Goal: Task Accomplishment & Management: Manage account settings

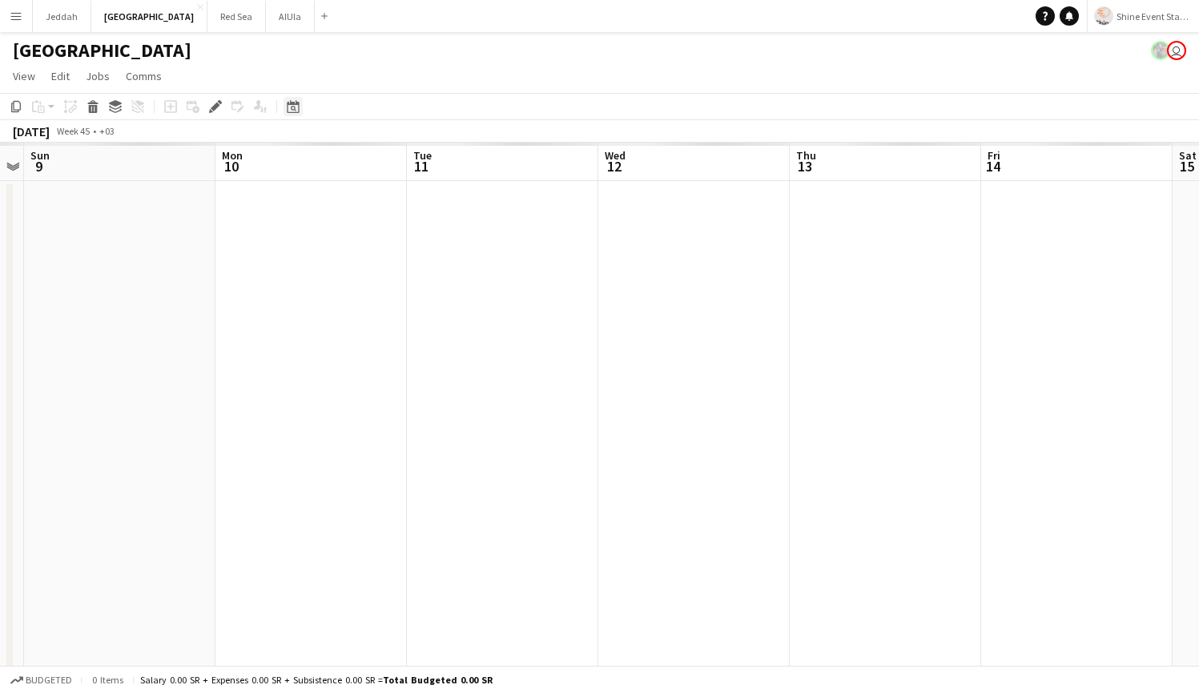
click at [288, 109] on icon "Date picker" at bounding box center [293, 106] width 13 height 13
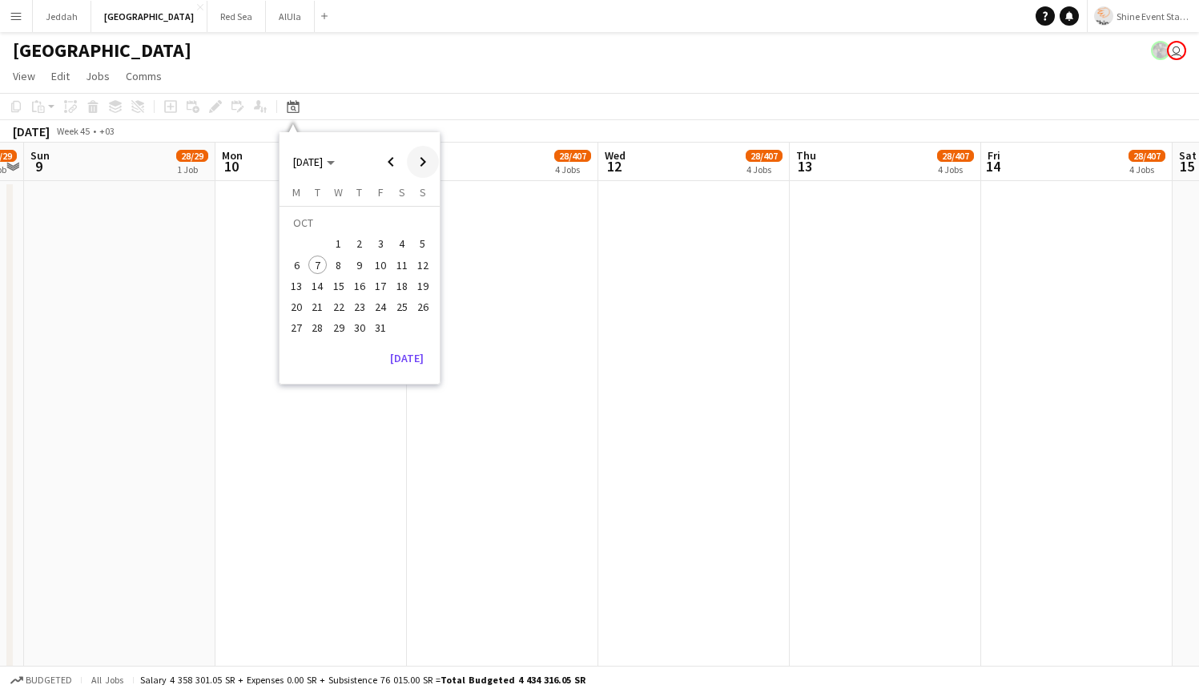
click at [425, 164] on span "Next month" at bounding box center [423, 162] width 32 height 32
click at [378, 290] on span "21" at bounding box center [380, 289] width 19 height 19
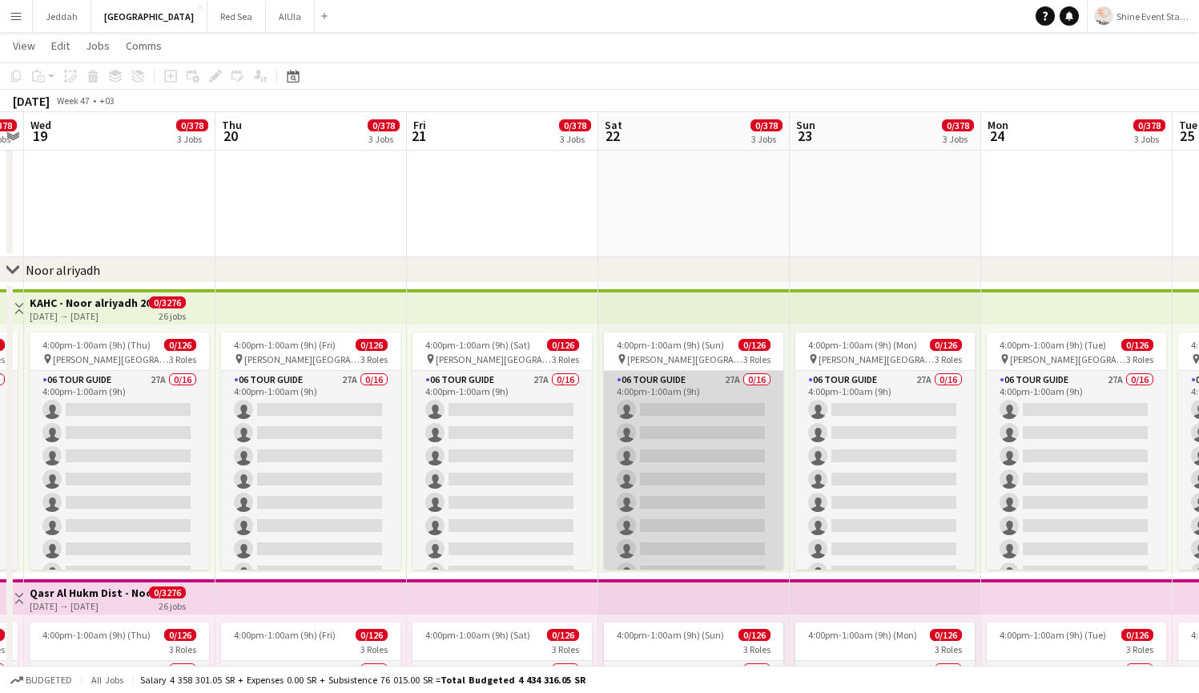
click at [685, 448] on app-card-role "06 Tour Guide 27A 0/16 4:00pm-1:00am (9h) single-neutral-actions single-neutral…" at bounding box center [693, 572] width 179 height 403
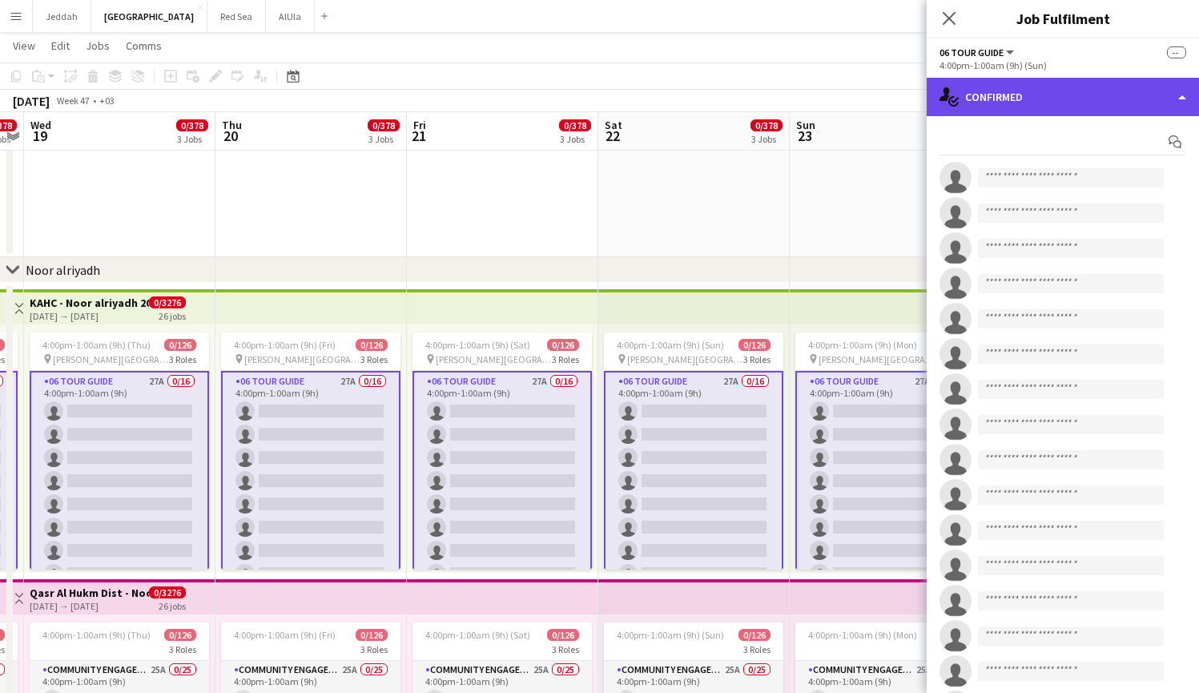
click at [1023, 101] on div "single-neutral-actions-check-2 Confirmed" at bounding box center [1062, 97] width 272 height 38
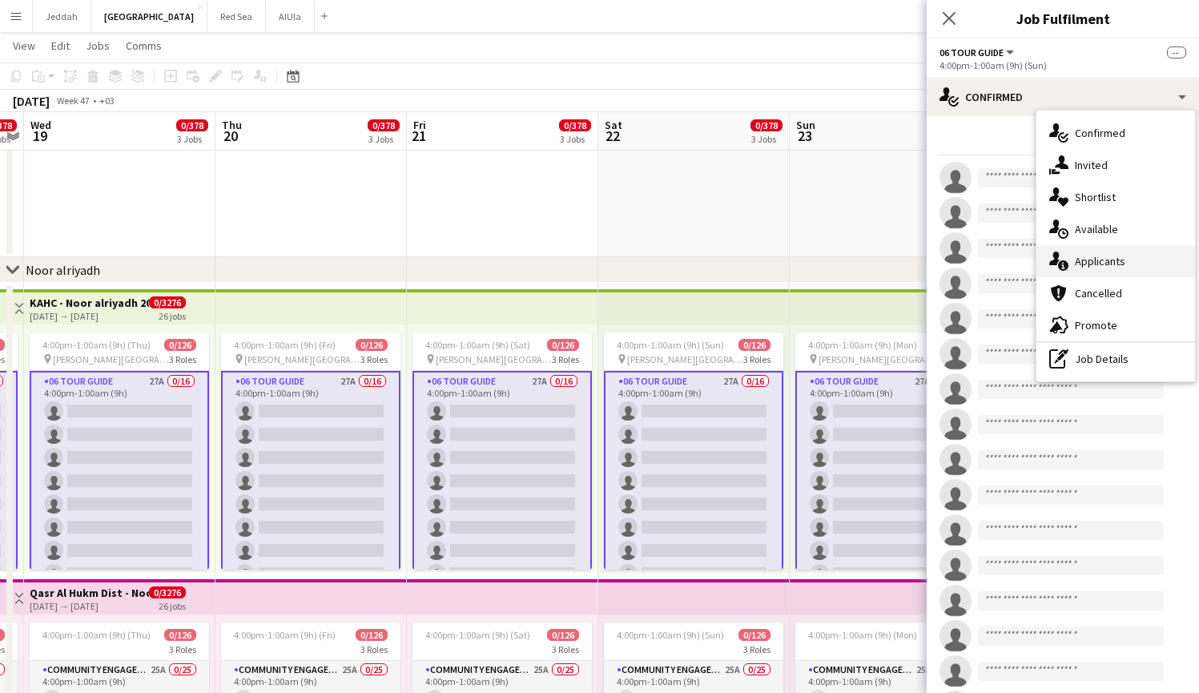
click at [1123, 259] on span "Applicants" at bounding box center [1100, 261] width 50 height 14
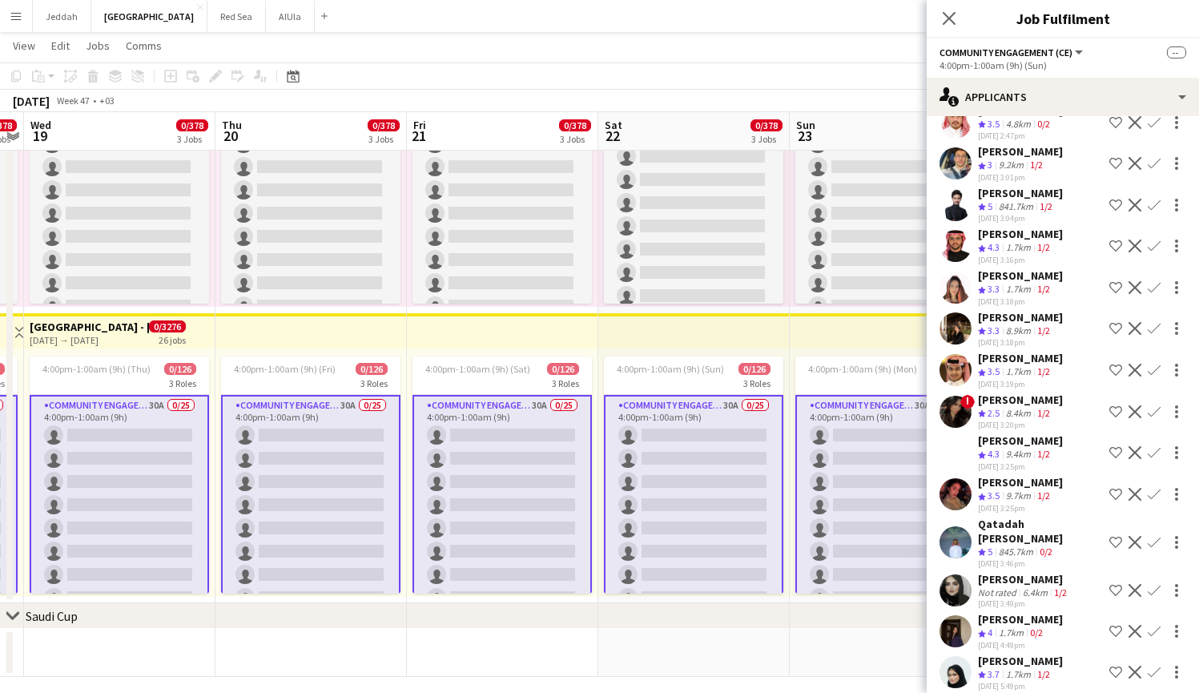
click at [958, 618] on app-user-avatar at bounding box center [955, 631] width 32 height 32
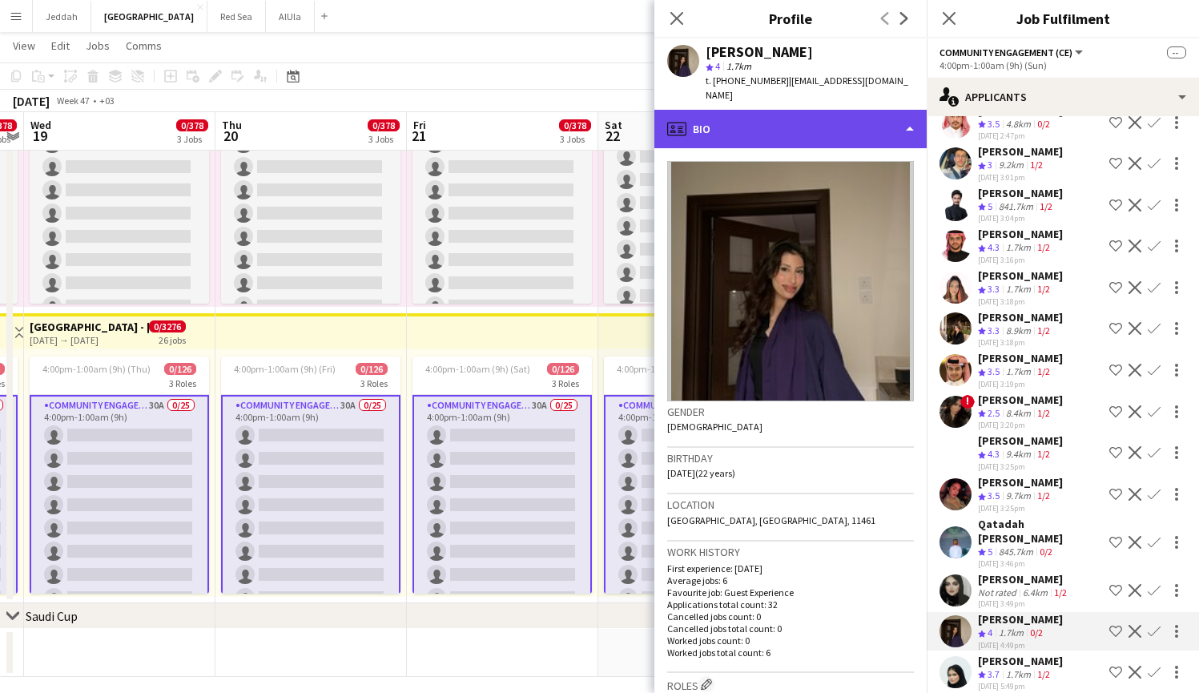
click at [792, 117] on div "profile Bio" at bounding box center [790, 129] width 272 height 38
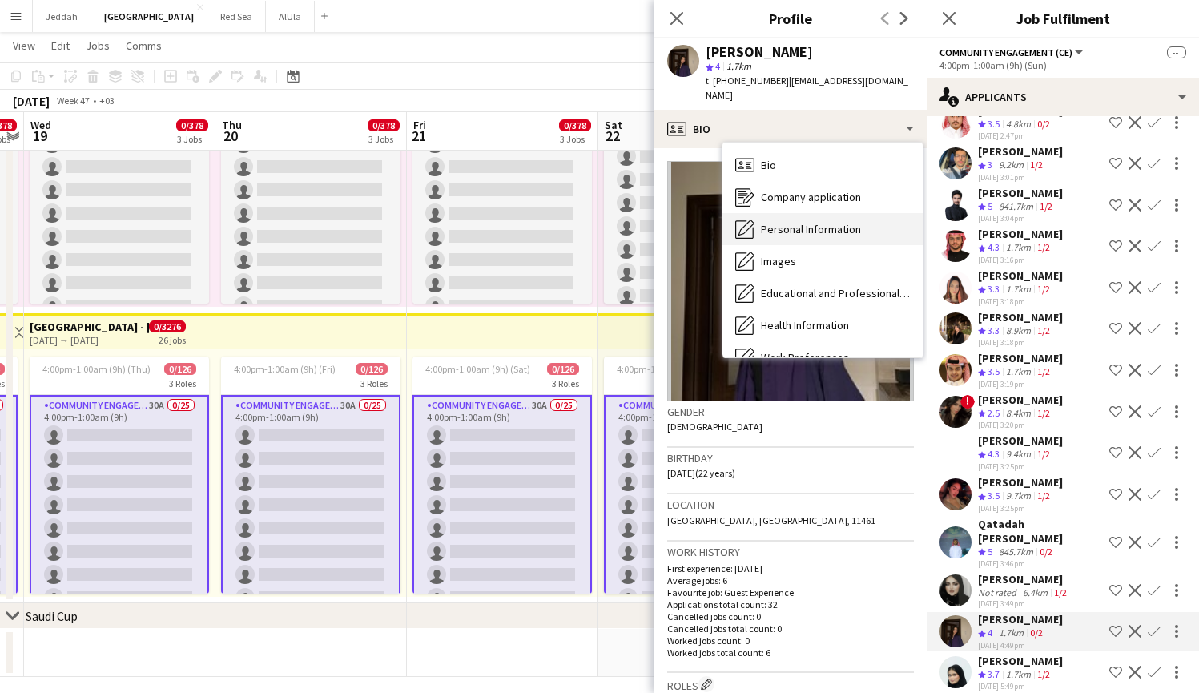
click at [804, 222] on span "Personal Information" at bounding box center [811, 229] width 100 height 14
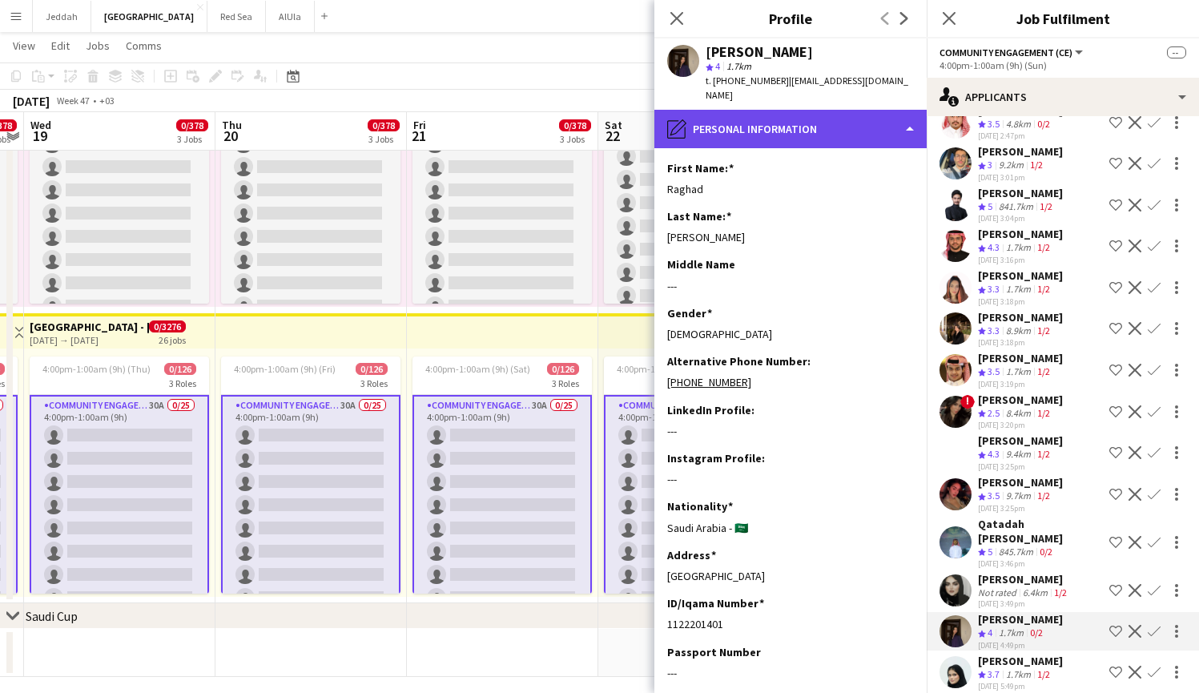
click at [818, 119] on div "pencil4 Personal Information" at bounding box center [790, 129] width 272 height 38
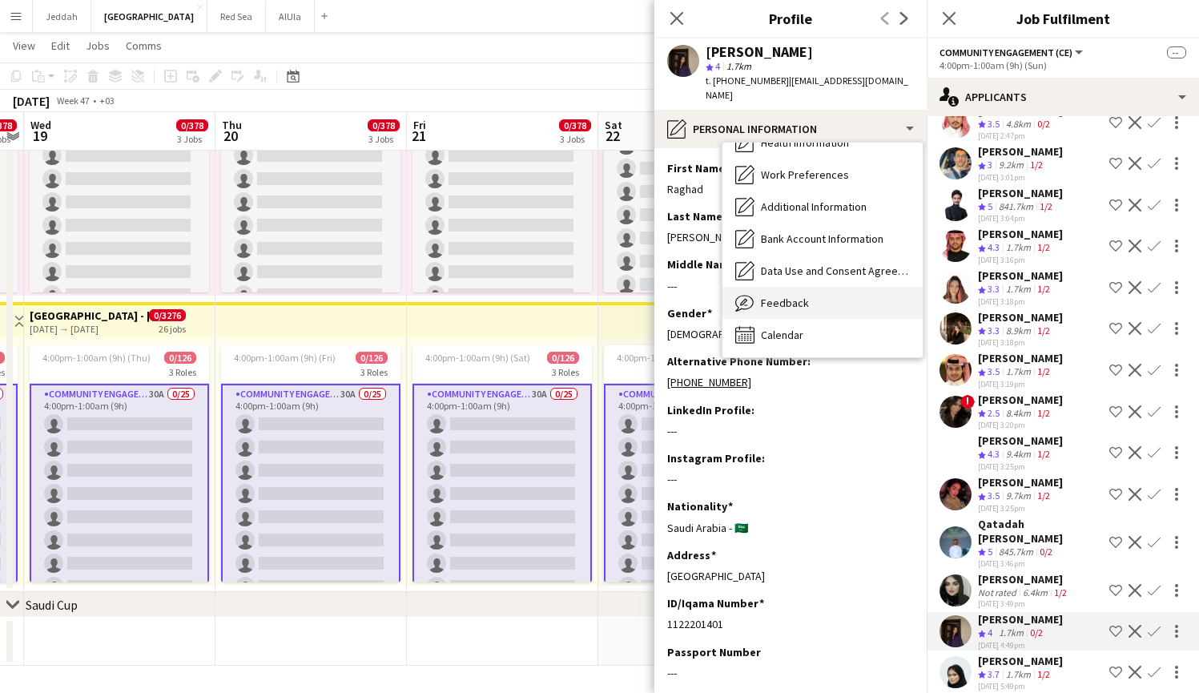
click at [817, 287] on div "Feedback Feedback" at bounding box center [822, 303] width 200 height 32
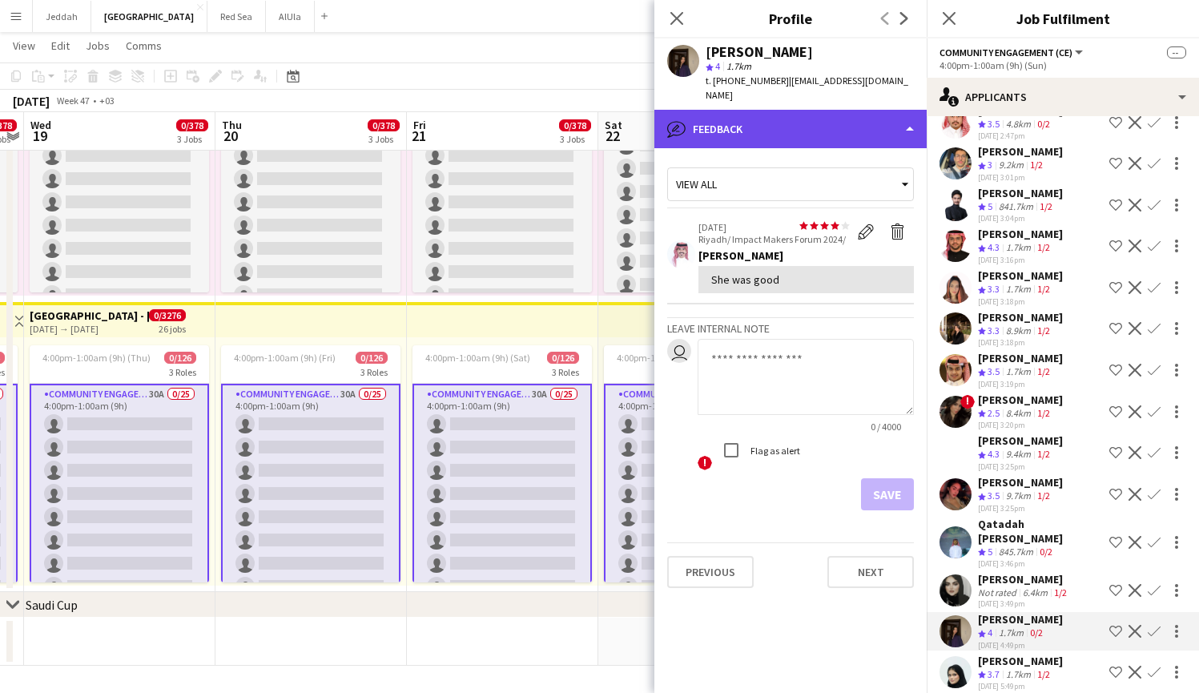
click at [784, 111] on div "bubble-pencil Feedback" at bounding box center [790, 129] width 272 height 38
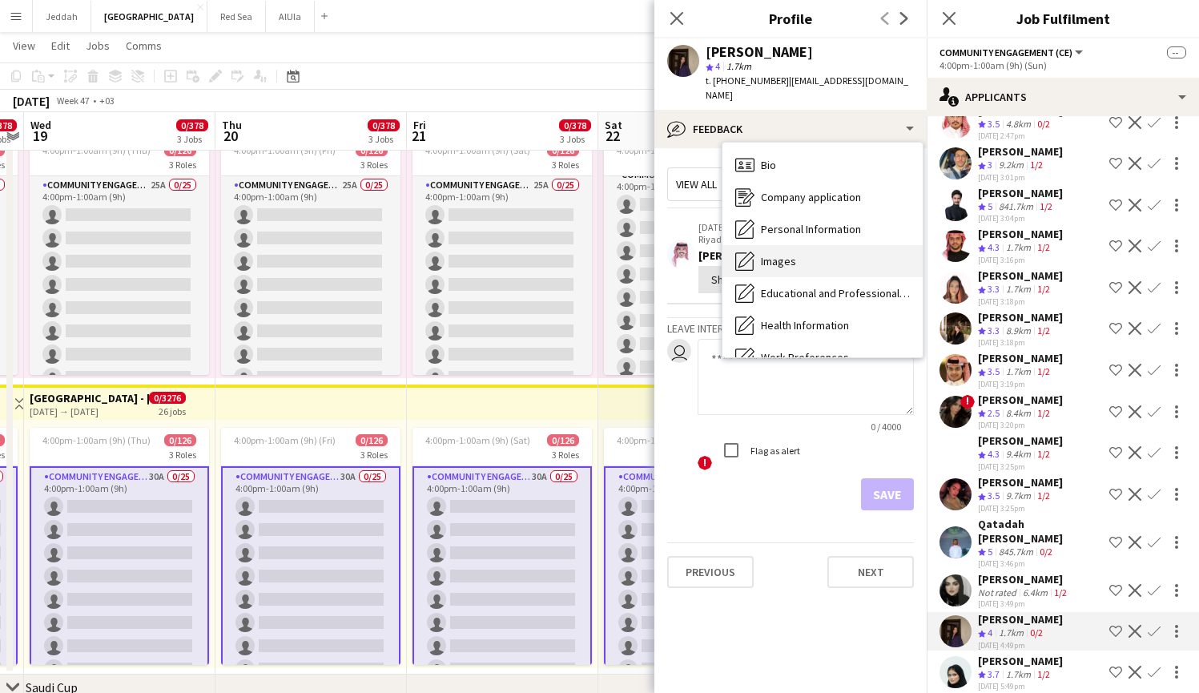
click at [793, 254] on span "Images" at bounding box center [778, 261] width 35 height 14
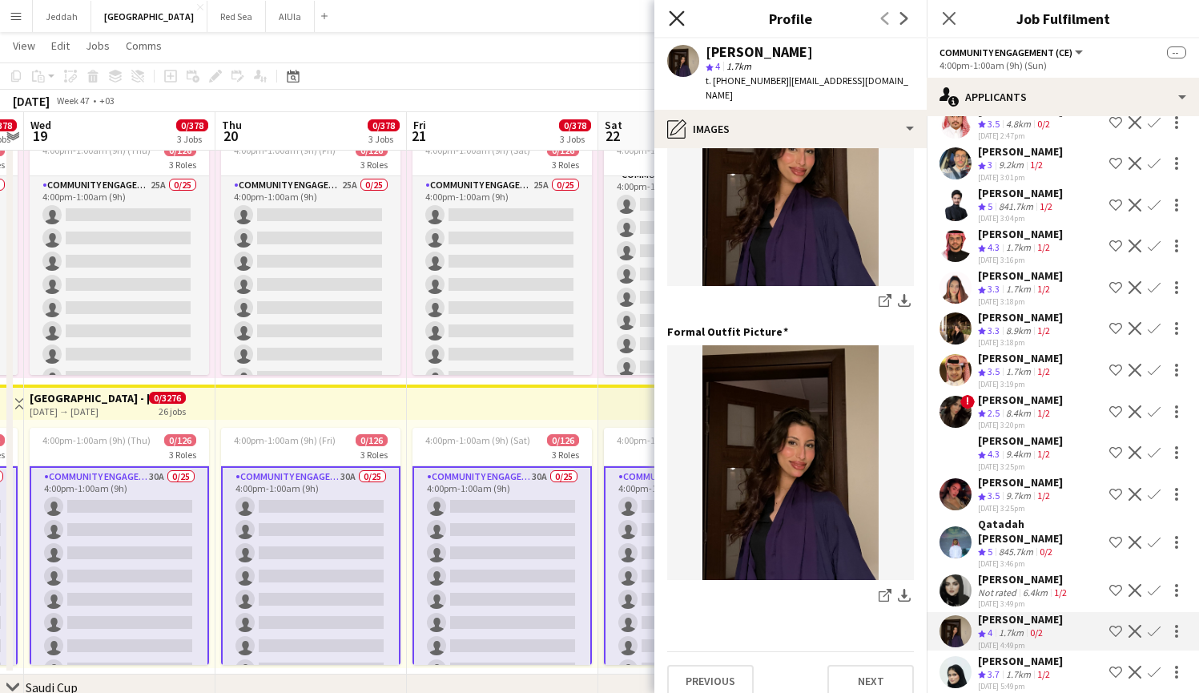
click at [680, 22] on icon at bounding box center [676, 17] width 15 height 15
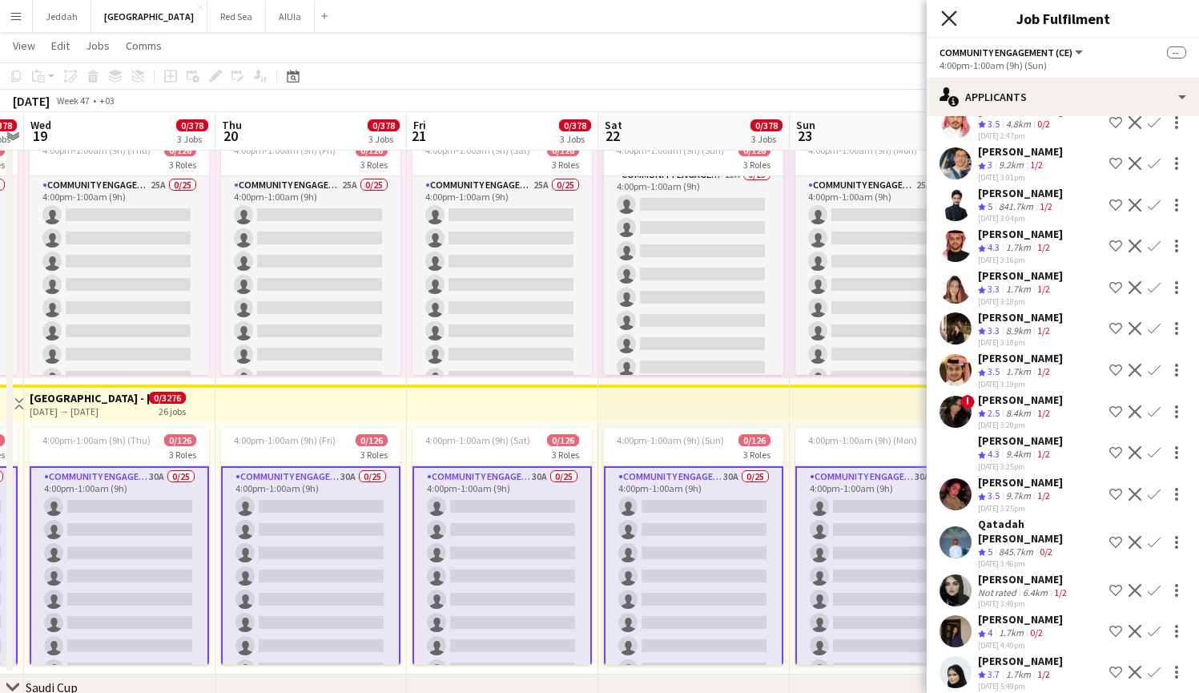
click at [951, 22] on icon at bounding box center [948, 17] width 15 height 15
